Goal: Find specific page/section: Find specific page/section

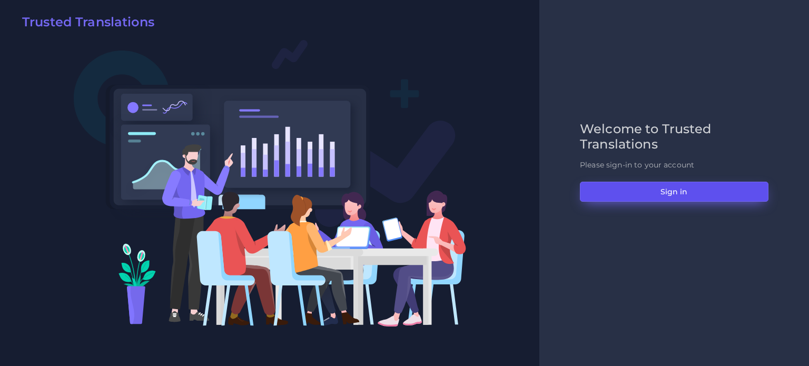
click at [637, 200] on button "Sign in" at bounding box center [674, 192] width 189 height 20
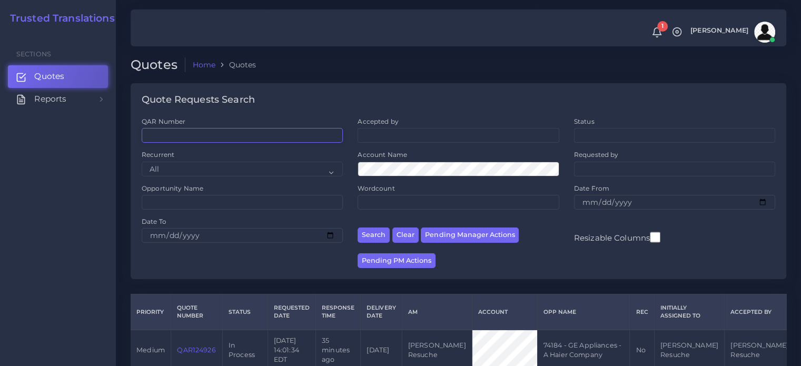
click at [178, 138] on input "QAR Number" at bounding box center [242, 135] width 201 height 15
paste input "QAR123721"
type input "QAR123721"
click at [358, 228] on button "Search" at bounding box center [374, 235] width 32 height 15
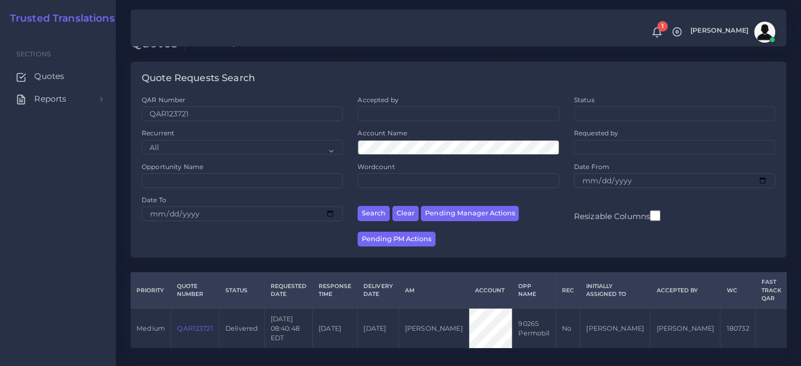
scroll to position [33, 0]
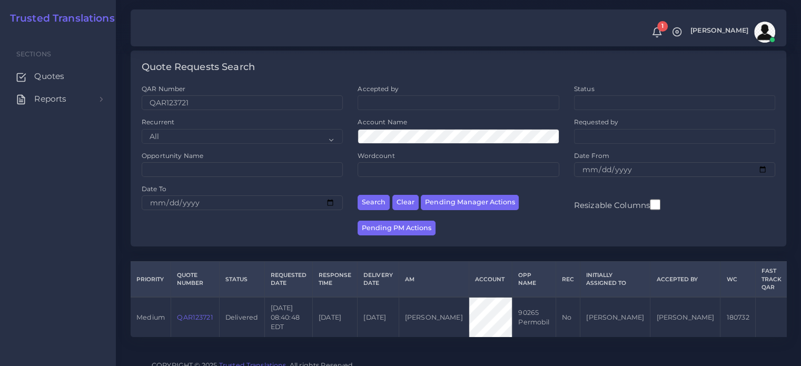
click at [205, 314] on link "QAR123721" at bounding box center [195, 317] width 36 height 8
click at [202, 313] on link "QAR123721" at bounding box center [195, 317] width 36 height 8
click at [207, 313] on link "QAR123721" at bounding box center [195, 317] width 36 height 8
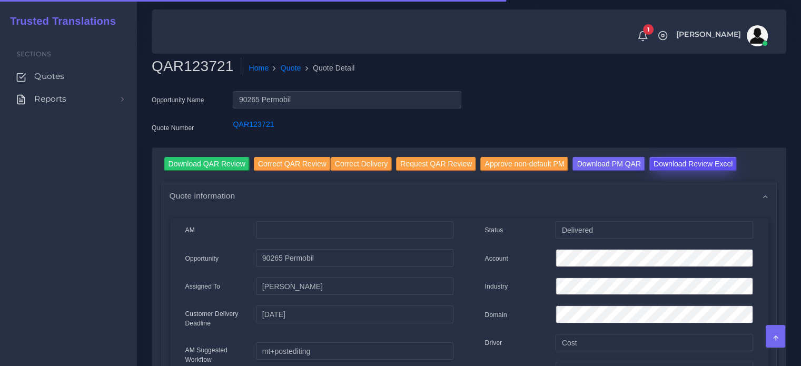
click at [660, 168] on input "Download Review Excel" at bounding box center [693, 164] width 87 height 14
